Goal: Check status

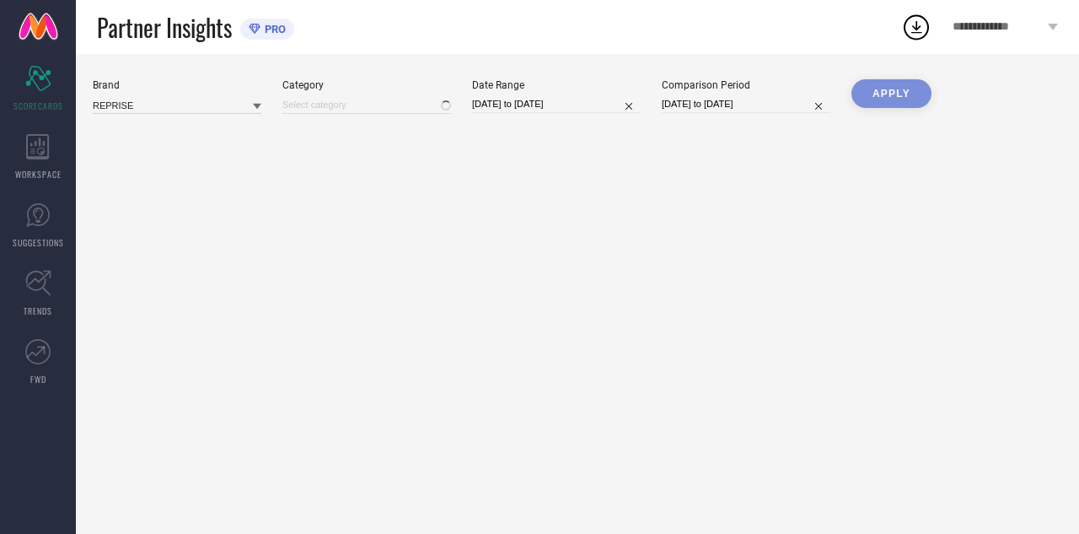
type input "All"
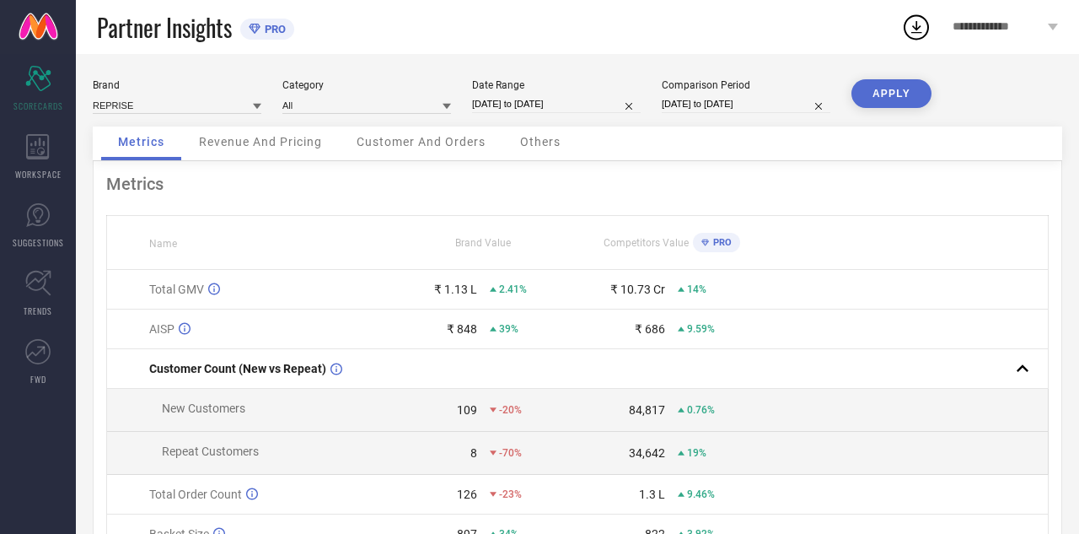
click at [536, 104] on input "[DATE] to [DATE]" at bounding box center [556, 104] width 169 height 18
select select "7"
select select "2025"
select select "8"
select select "2025"
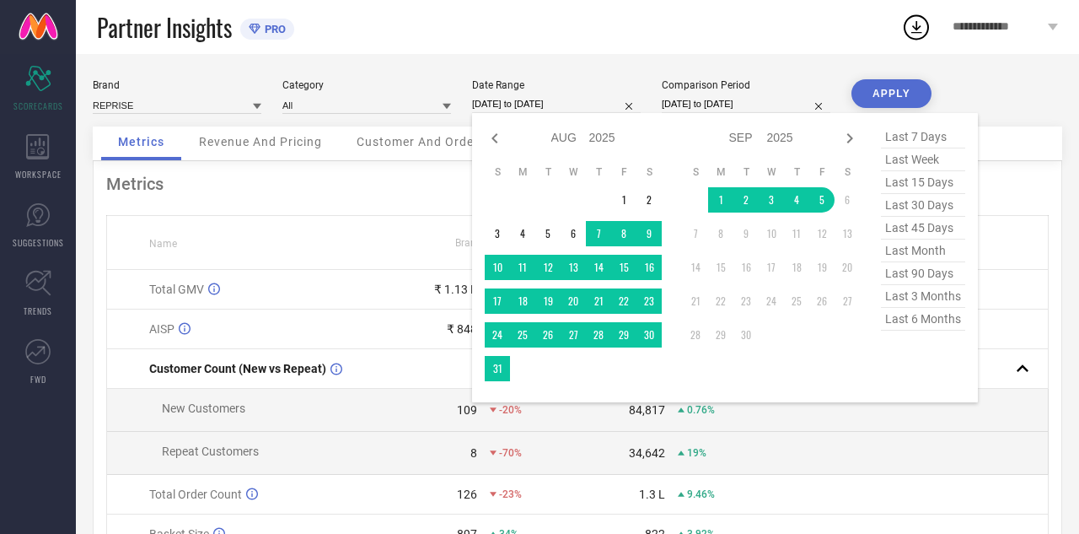
click at [926, 322] on span "last 6 months" at bounding box center [923, 319] width 84 height 23
type input "[DATE] to [DATE]"
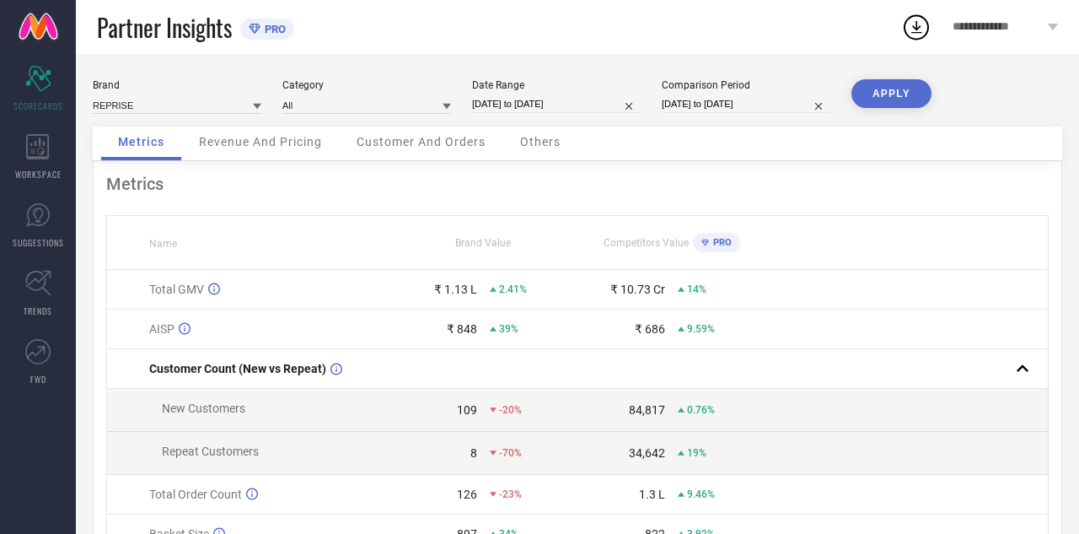
click at [890, 94] on button "APPLY" at bounding box center [891, 93] width 80 height 29
click at [563, 102] on input "[DATE] to [DATE]" at bounding box center [556, 104] width 169 height 18
select select "2"
select select "2025"
select select "3"
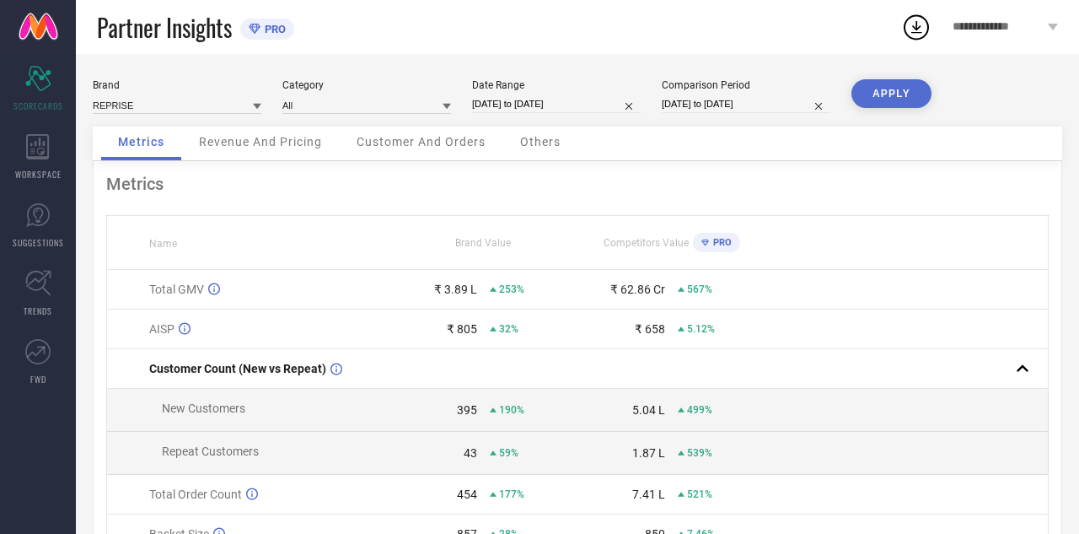
select select "2025"
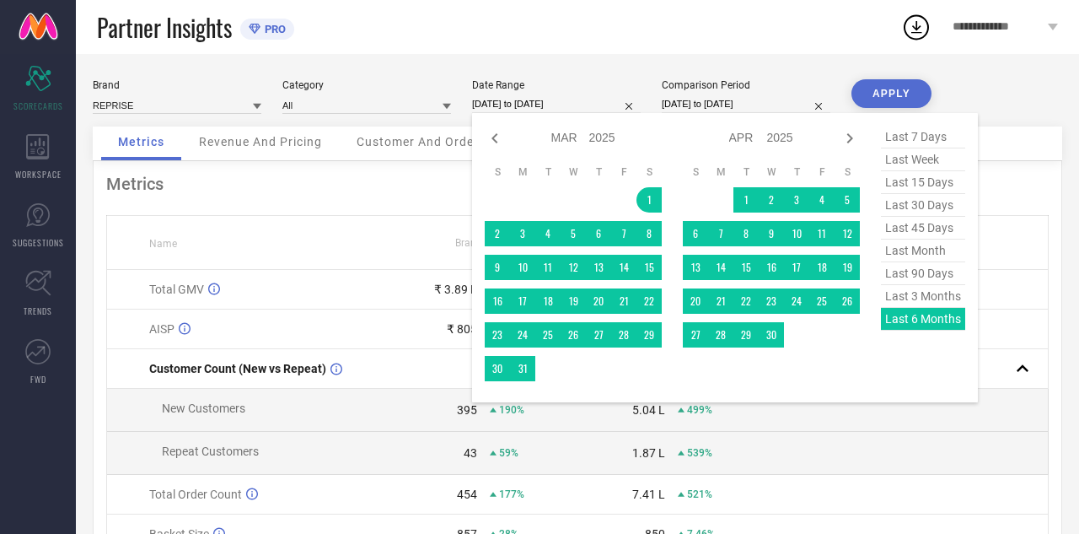
click at [928, 206] on span "last 30 days" at bounding box center [923, 205] width 84 height 23
type input "[DATE] to [DATE]"
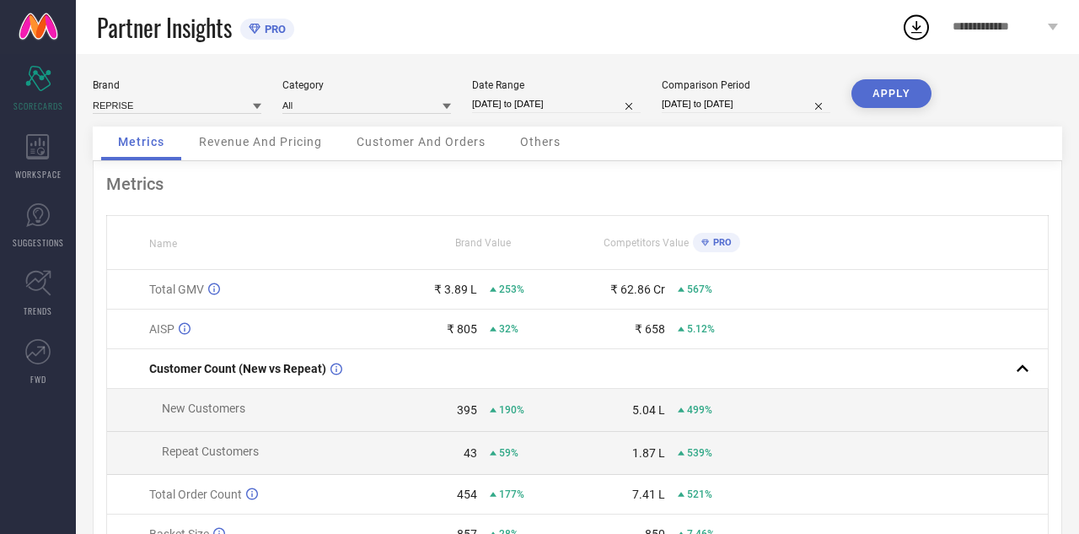
click at [906, 95] on button "APPLY" at bounding box center [891, 93] width 80 height 29
